Goal: Task Accomplishment & Management: Use online tool/utility

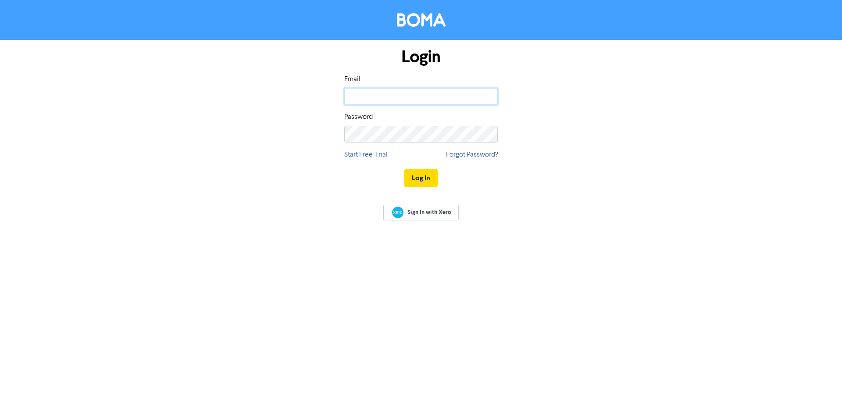
type input "[PERSON_NAME][EMAIL_ADDRESS][DOMAIN_NAME]"
drag, startPoint x: 238, startPoint y: 202, endPoint x: 403, endPoint y: 170, distance: 168.3
click at [238, 202] on div "Sign In with Xero" at bounding box center [421, 213] width 842 height 35
click at [414, 171] on button "Log In" at bounding box center [420, 178] width 33 height 18
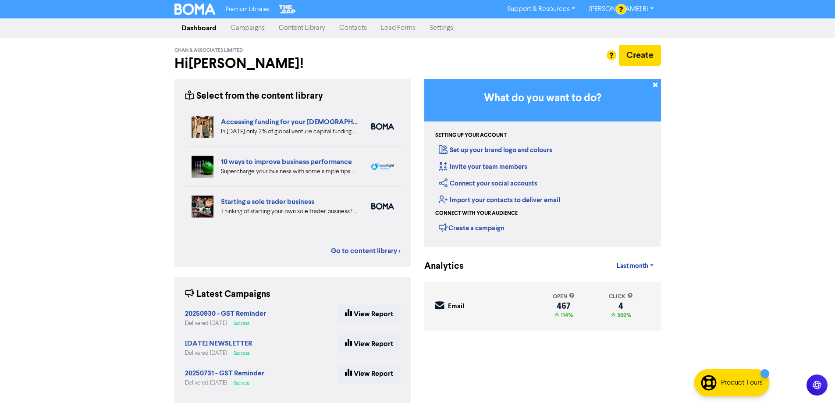
click at [241, 32] on link "Campaigns" at bounding box center [248, 28] width 48 height 18
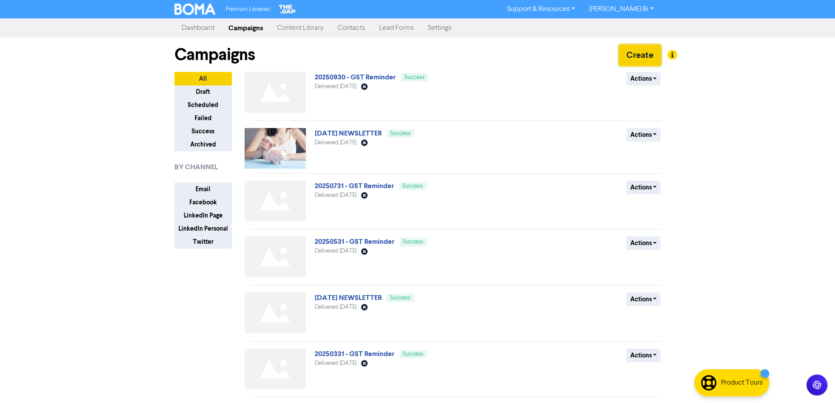
click at [625, 55] on button "Create" at bounding box center [640, 55] width 42 height 21
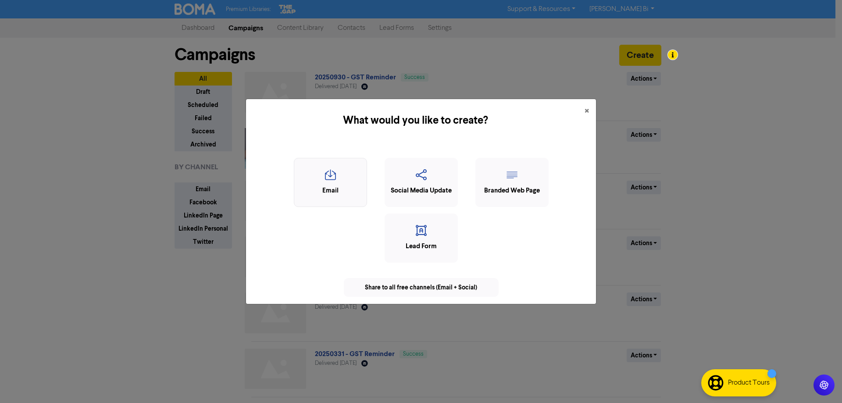
click at [339, 186] on div "Email" at bounding box center [331, 191] width 64 height 10
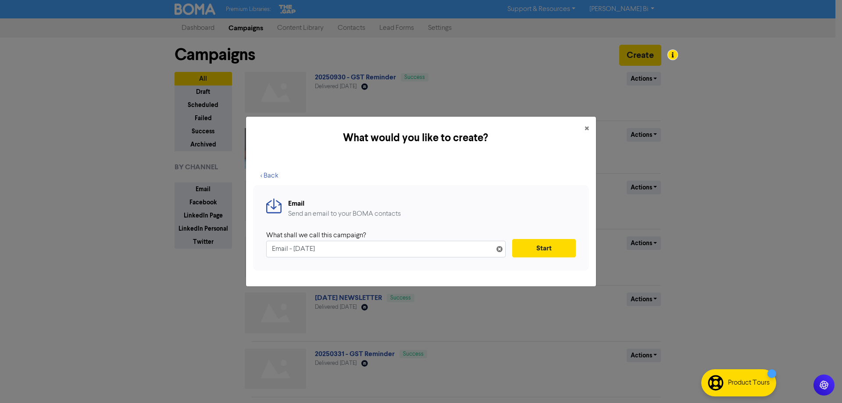
drag, startPoint x: 245, startPoint y: 249, endPoint x: 193, endPoint y: 247, distance: 52.6
click at [193, 247] on div "What would you like to create? × < Back Email Send an email to your BOMA contac…" at bounding box center [421, 201] width 842 height 403
drag, startPoint x: 388, startPoint y: 250, endPoint x: 209, endPoint y: 258, distance: 179.1
click at [210, 258] on div "What would you like to create? × < Back Email Send an email to your BOMA contac…" at bounding box center [421, 201] width 842 height 403
type input "20251130 - GST Reminder"
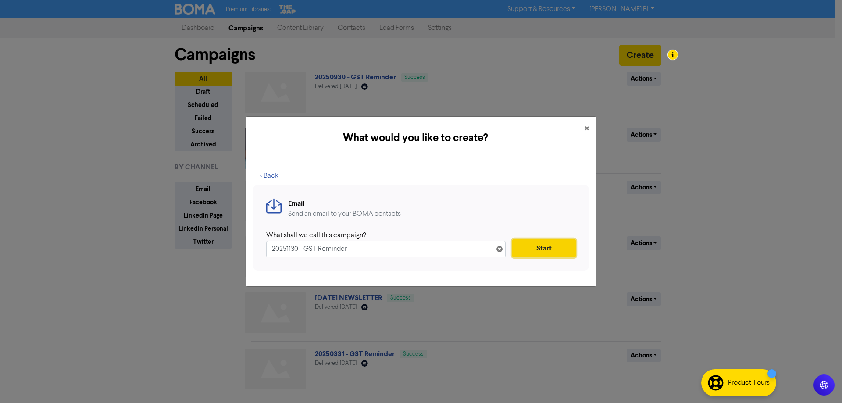
click at [544, 248] on button "Start" at bounding box center [544, 248] width 64 height 18
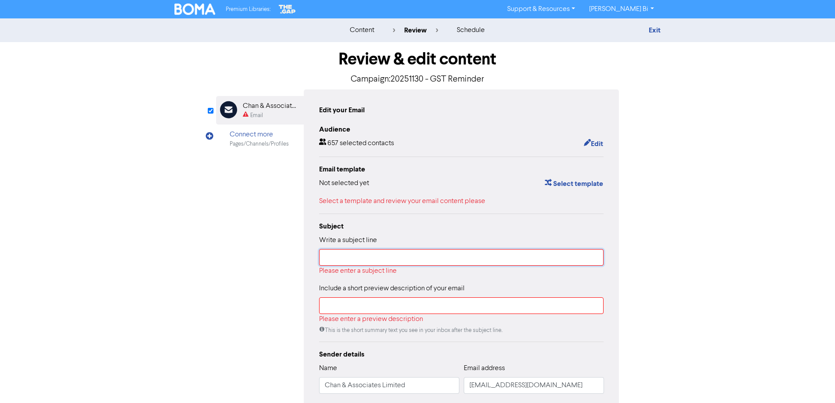
click at [356, 257] on input "text" at bounding box center [461, 257] width 285 height 17
paste input "20251130 - GST Reminder"
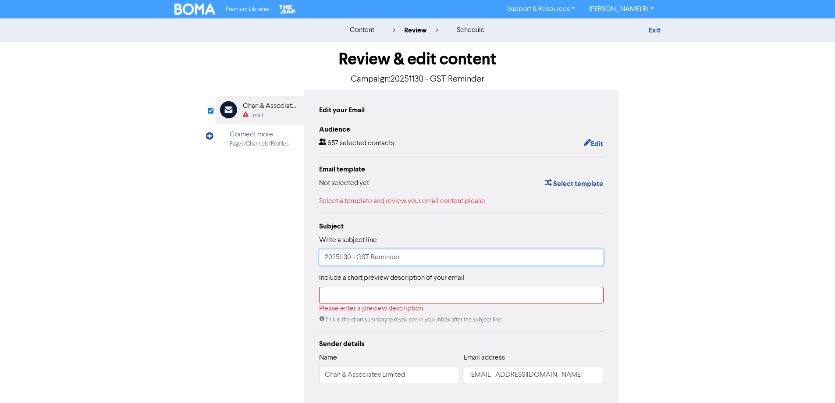
type input "20251130 - GST Reminder"
click at [347, 298] on input "text" at bounding box center [461, 295] width 285 height 17
paste input "20251130 - GST Reminder"
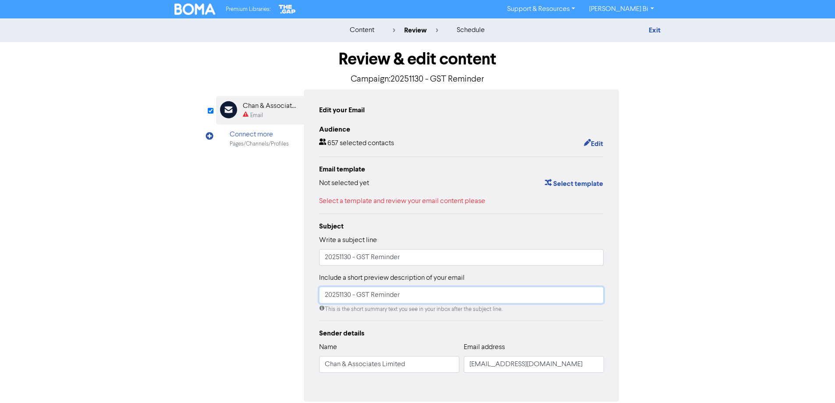
type input "20251130 - GST Reminder"
click at [190, 317] on div "Review & edit content Campaign: 20251130 - GST Reminder Email Created with Sket…" at bounding box center [418, 241] width 500 height 399
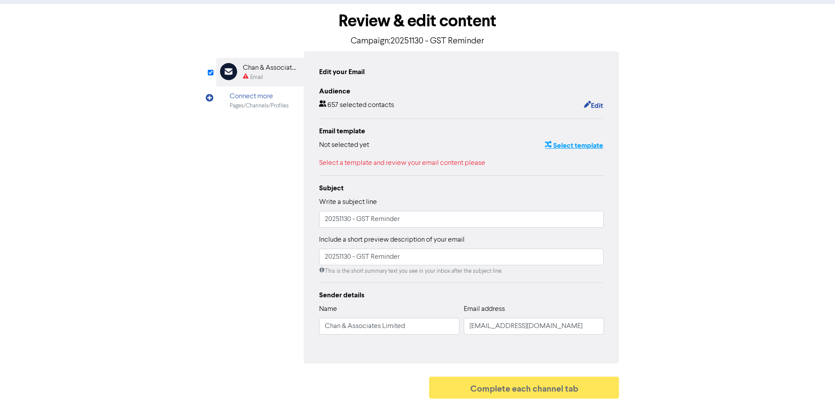
click at [555, 147] on button "Select template" at bounding box center [573, 145] width 59 height 11
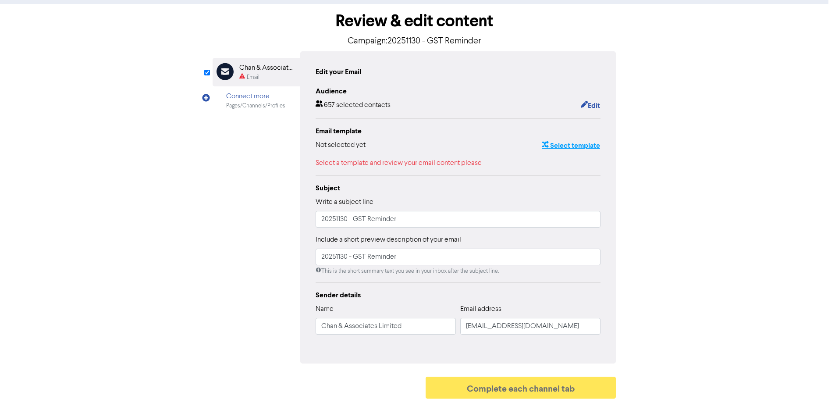
scroll to position [0, 0]
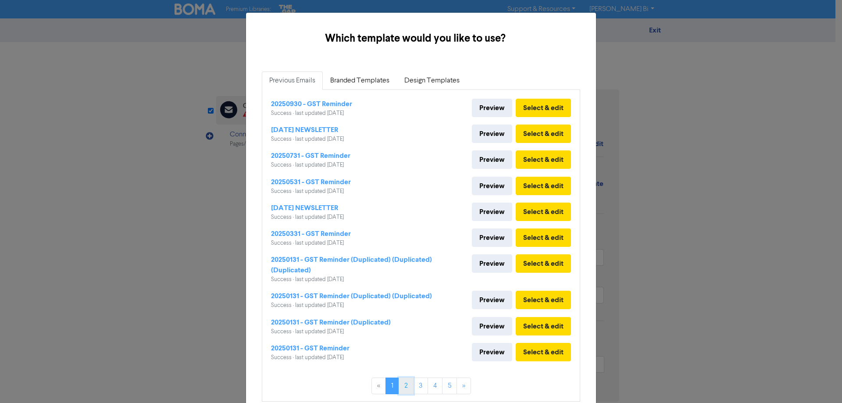
click at [399, 388] on link "2" at bounding box center [405, 385] width 15 height 17
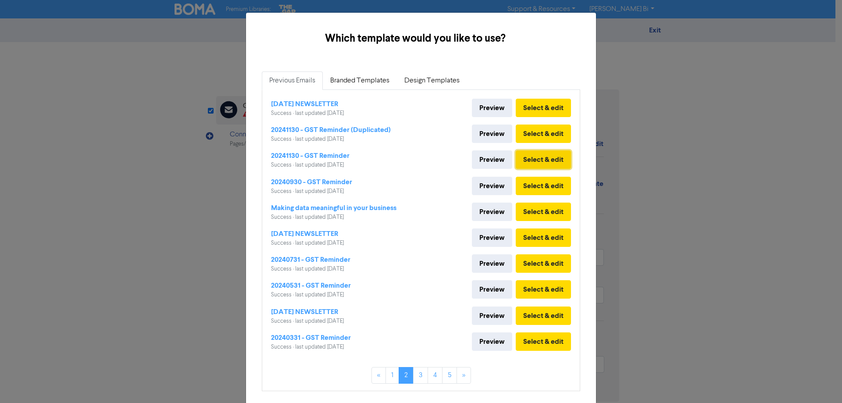
click at [533, 162] on button "Select & edit" at bounding box center [543, 159] width 55 height 18
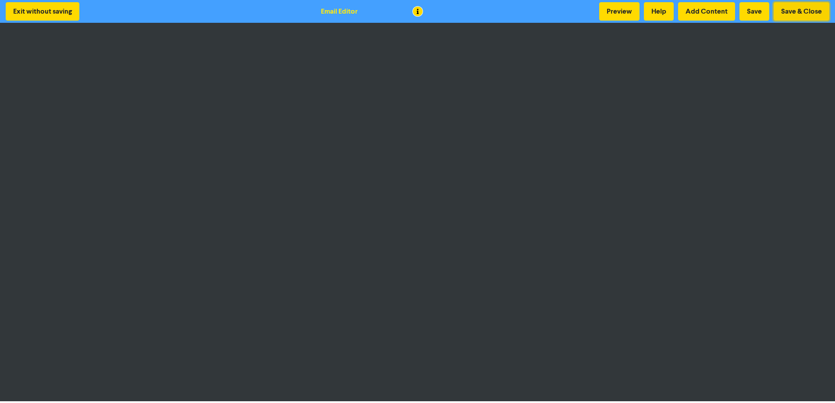
click at [790, 13] on button "Save & Close" at bounding box center [802, 11] width 56 height 18
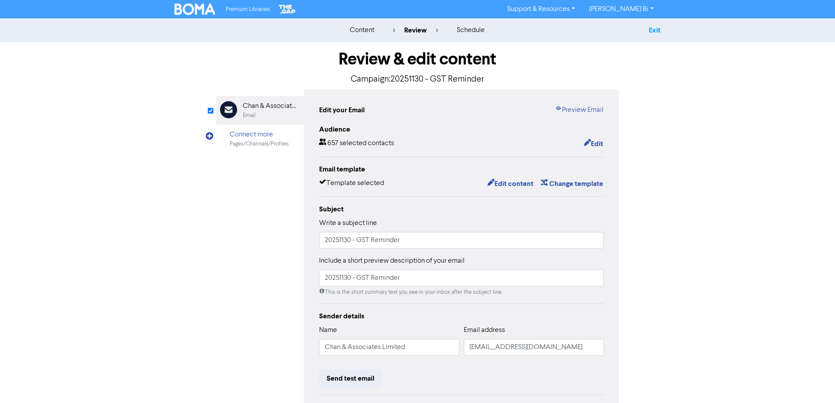
click at [657, 31] on link "Exit" at bounding box center [655, 30] width 12 height 9
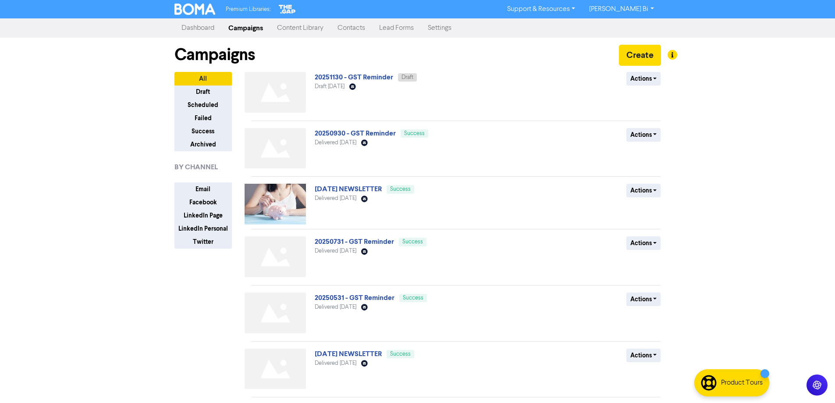
click at [361, 32] on link "Contacts" at bounding box center [352, 28] width 42 height 18
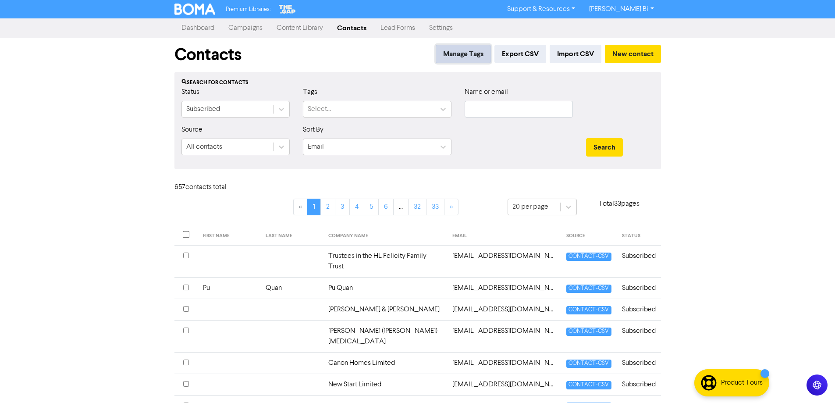
click at [460, 53] on button "Manage Tags" at bounding box center [463, 54] width 55 height 18
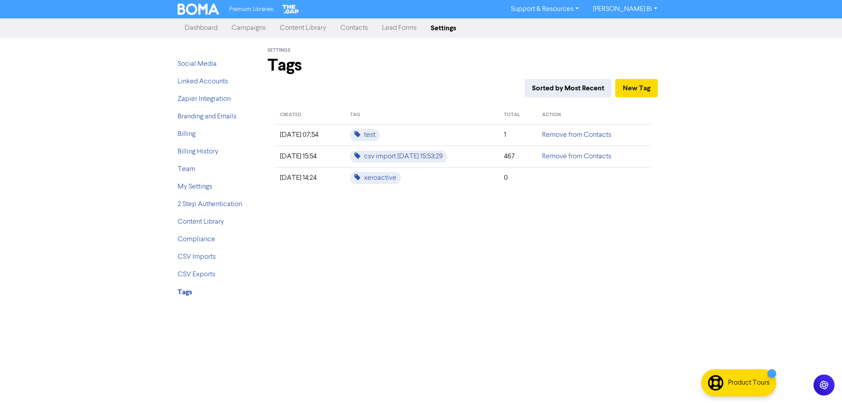
click at [404, 230] on div "Settings Tags Sorted by Most Recent New Tag CREATED TAG TOTAL ACTION [DATE] 07:…" at bounding box center [462, 171] width 416 height 267
click at [254, 32] on link "Campaigns" at bounding box center [248, 28] width 48 height 18
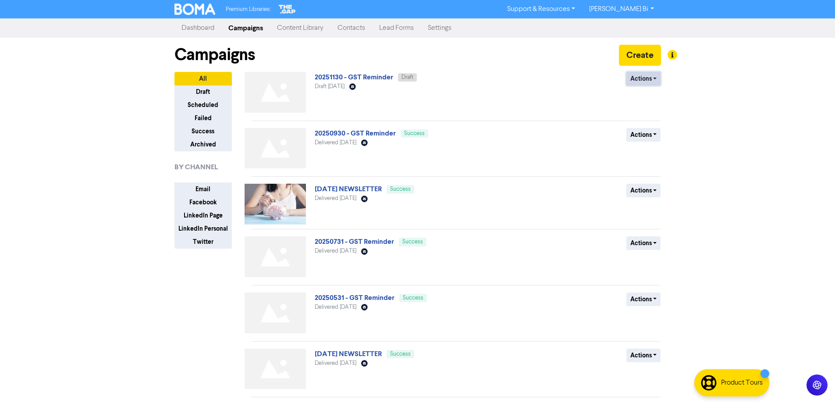
click at [637, 79] on button "Actions" at bounding box center [643, 79] width 35 height 14
click at [768, 167] on div "Premium Libraries: Support & Resources Video Tutorials FAQ & Guides Marketing E…" at bounding box center [417, 201] width 835 height 403
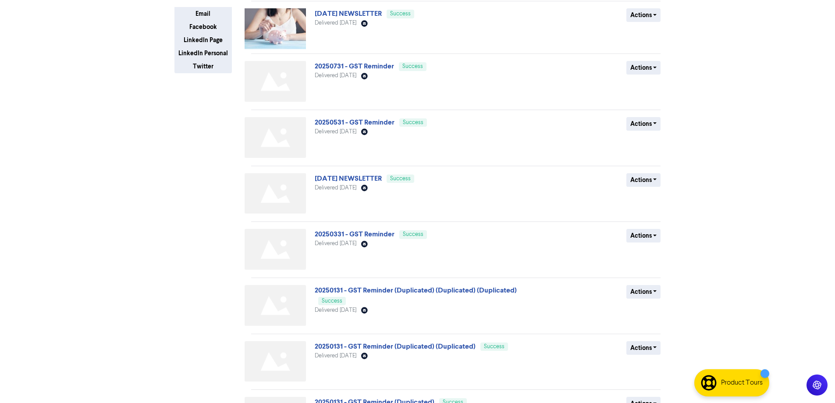
scroll to position [249, 0]
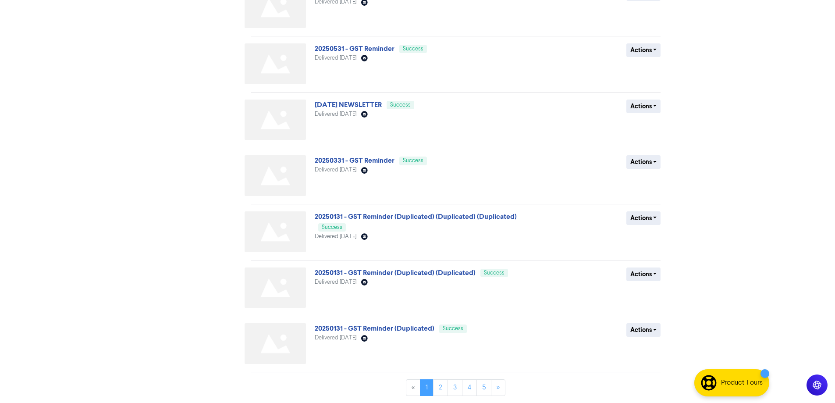
click at [352, 106] on link "[DATE] NEWSLETTER" at bounding box center [348, 104] width 67 height 9
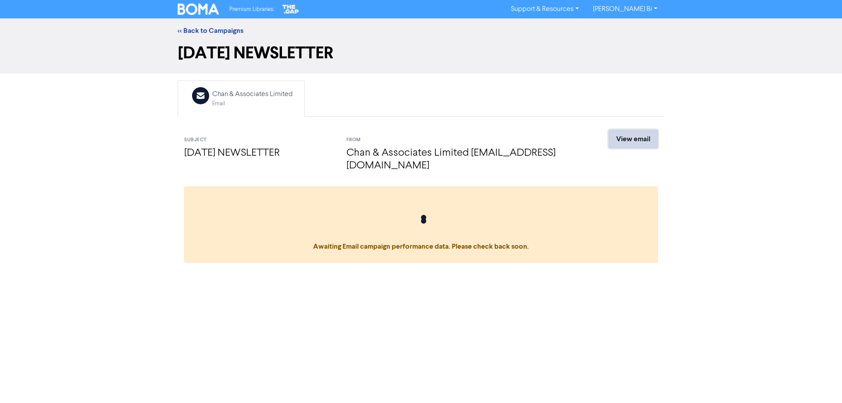
click at [617, 141] on link "View email" at bounding box center [632, 139] width 49 height 18
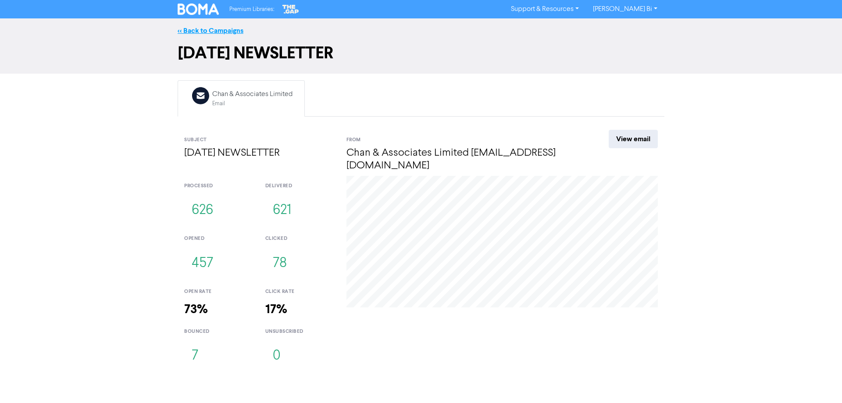
click at [207, 33] on link "<< Back to Campaigns" at bounding box center [211, 30] width 66 height 9
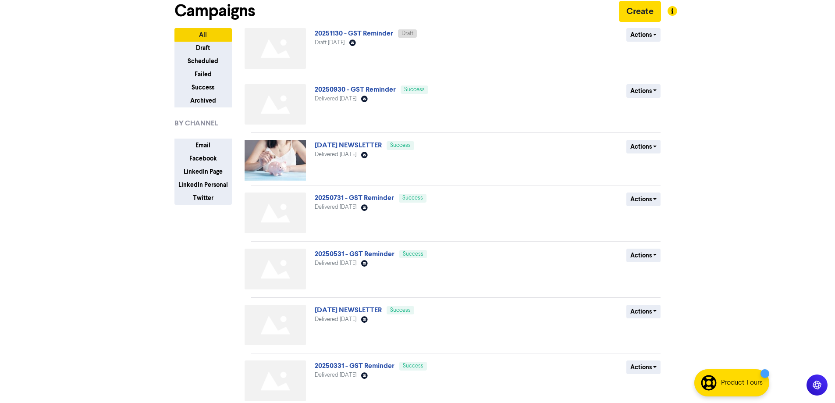
scroll to position [249, 0]
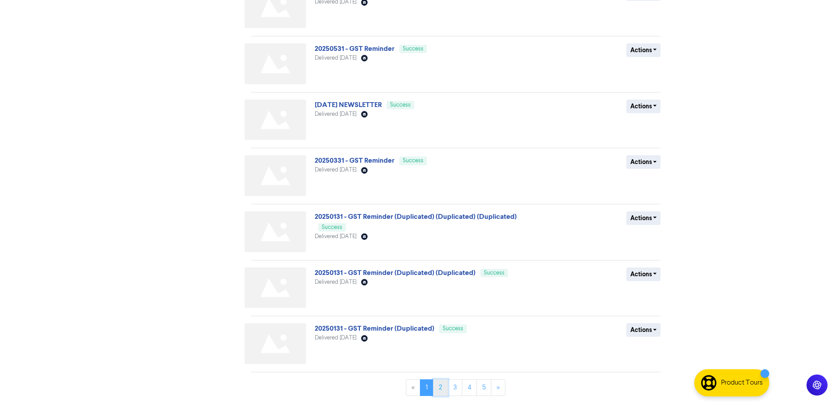
click at [441, 388] on link "2" at bounding box center [440, 387] width 15 height 17
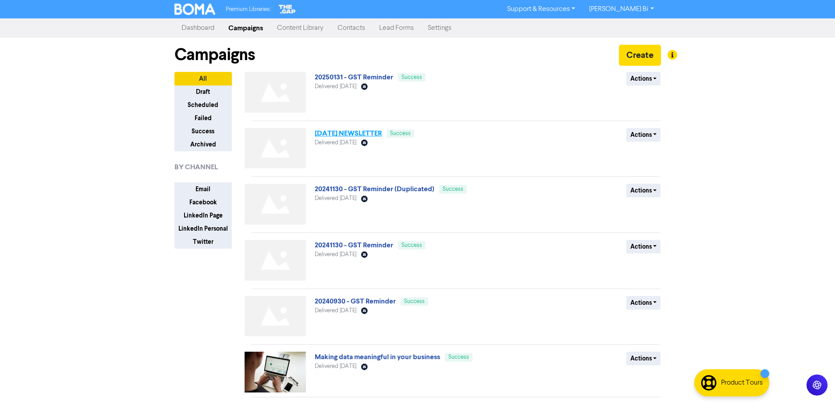
click at [366, 135] on link "[DATE] NEWSLETTER" at bounding box center [348, 133] width 67 height 9
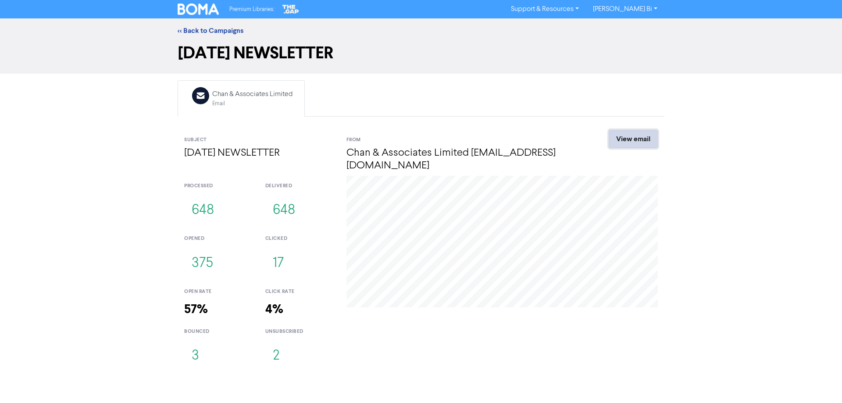
click at [640, 145] on link "View email" at bounding box center [632, 139] width 49 height 18
click at [86, 147] on div "<< Back to Campaigns [DATE] NEWSLETTER Email Created with Sketch. Chan & Associ…" at bounding box center [421, 196] width 842 height 356
click at [203, 31] on link "<< Back to Campaigns" at bounding box center [211, 30] width 66 height 9
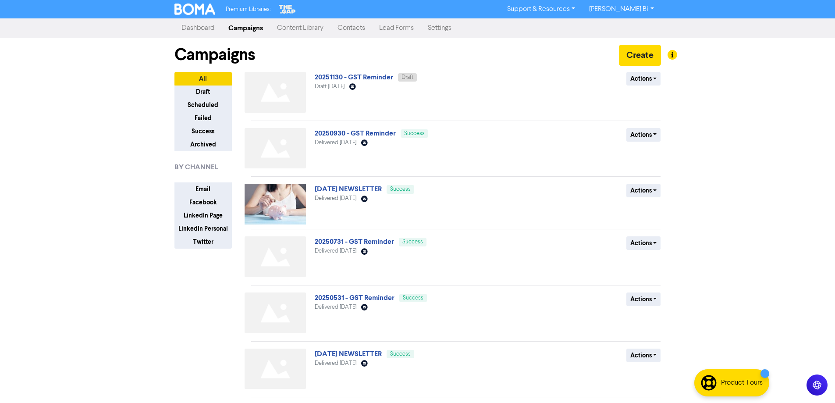
click at [370, 130] on span "20250930 - GST Reminder Success" at bounding box center [372, 133] width 114 height 7
click at [370, 134] on link "20250930 - GST Reminder" at bounding box center [355, 133] width 81 height 9
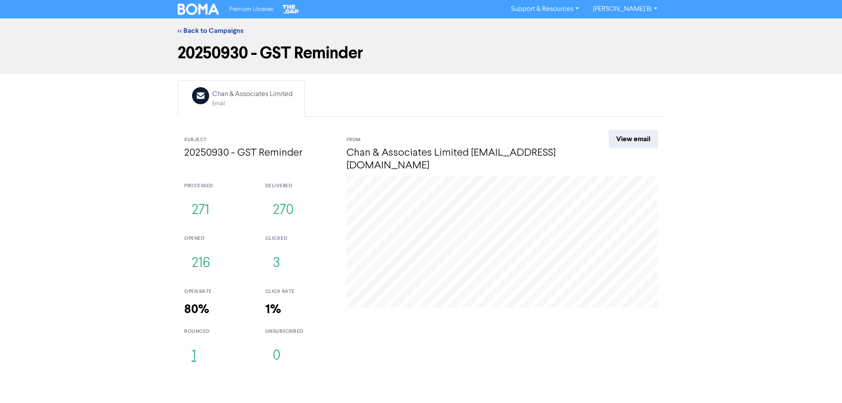
click at [196, 343] on button "1" at bounding box center [193, 355] width 19 height 29
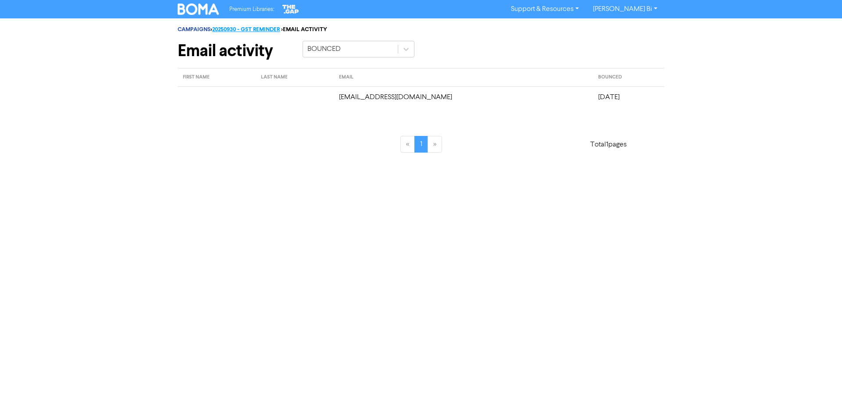
click at [249, 27] on link "20250930 - GST REMINDER" at bounding box center [246, 29] width 68 height 7
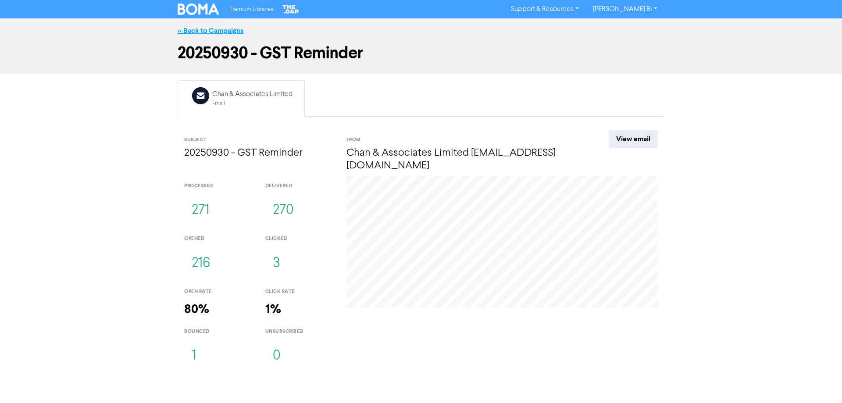
click at [220, 33] on link "<< Back to Campaigns" at bounding box center [211, 30] width 66 height 9
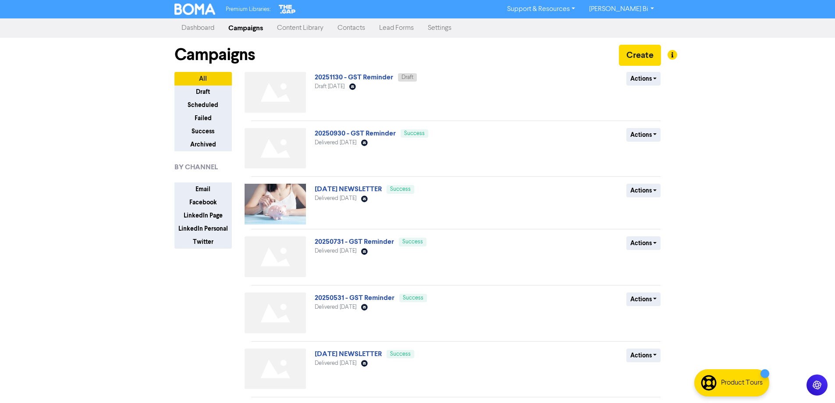
click at [140, 99] on div "Premium Libraries: Support & Resources Video Tutorials FAQ & Guides Marketing E…" at bounding box center [417, 201] width 835 height 403
click at [317, 26] on link "Content Library" at bounding box center [300, 28] width 60 height 18
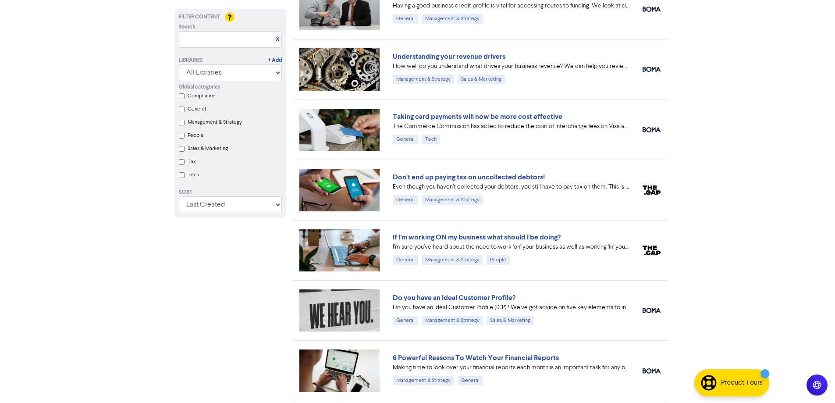
scroll to position [1797, 0]
